Goal: Go to known website: Go to known website

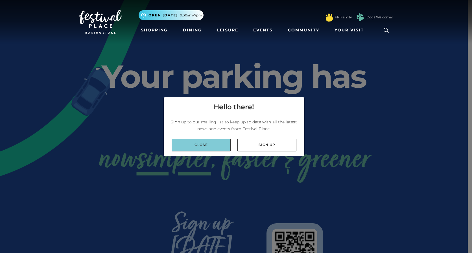
click at [203, 149] on link "Close" at bounding box center [201, 144] width 59 height 13
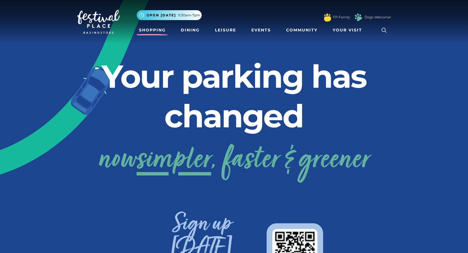
click at [148, 28] on link "Shopping" at bounding box center [152, 30] width 31 height 10
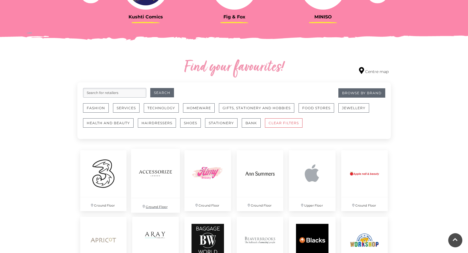
scroll to position [283, 0]
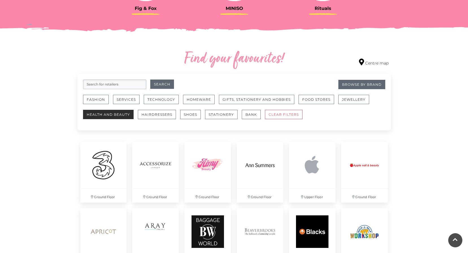
click at [108, 116] on button "Health and Beauty" at bounding box center [108, 114] width 51 height 9
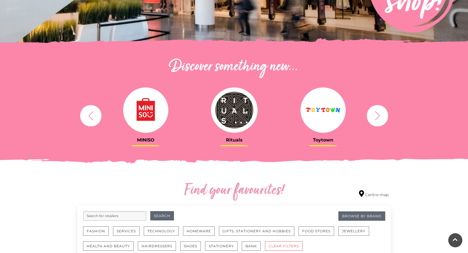
scroll to position [198, 0]
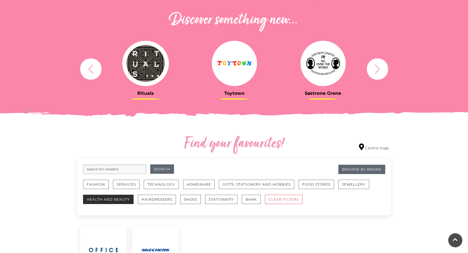
click at [106, 199] on button "Health and Beauty" at bounding box center [108, 198] width 51 height 9
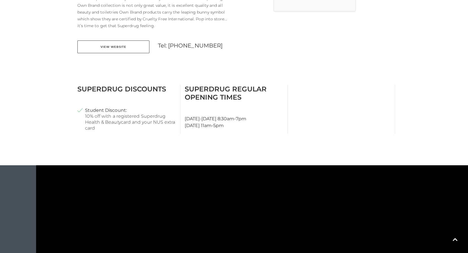
scroll to position [113, 0]
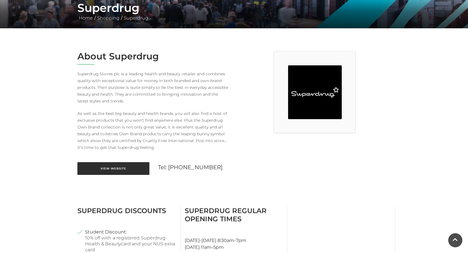
click at [115, 168] on link "View Website" at bounding box center [113, 168] width 72 height 13
